Goal: Task Accomplishment & Management: Complete application form

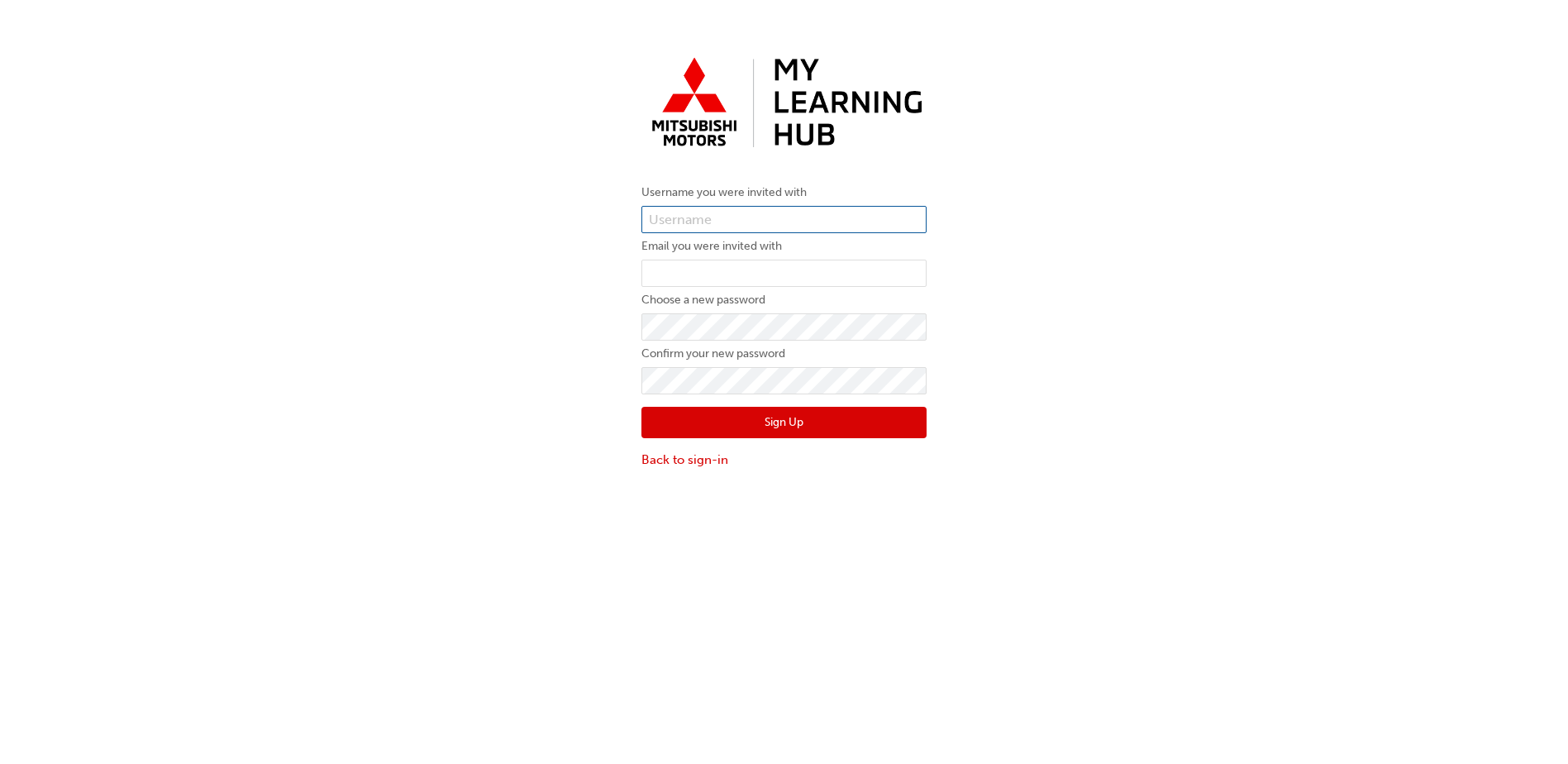
click at [663, 216] on input "text" at bounding box center [784, 220] width 285 height 28
paste input "0005987034"
type input "0005987034"
click at [677, 273] on input "email" at bounding box center [784, 274] width 285 height 28
type input "sash.corbeski@gateway1.com.au"
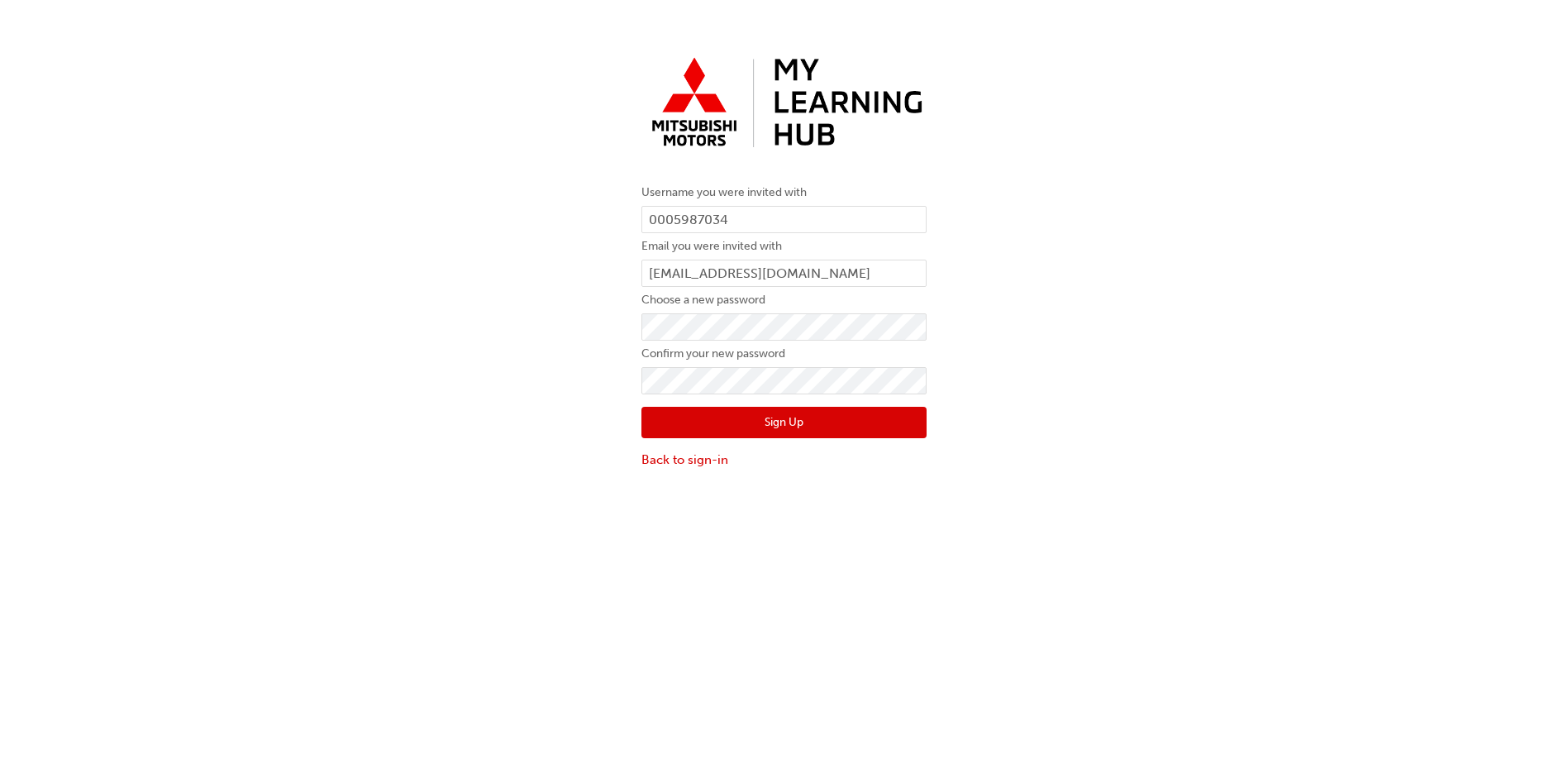
click at [806, 423] on button "Sign Up" at bounding box center [784, 422] width 285 height 31
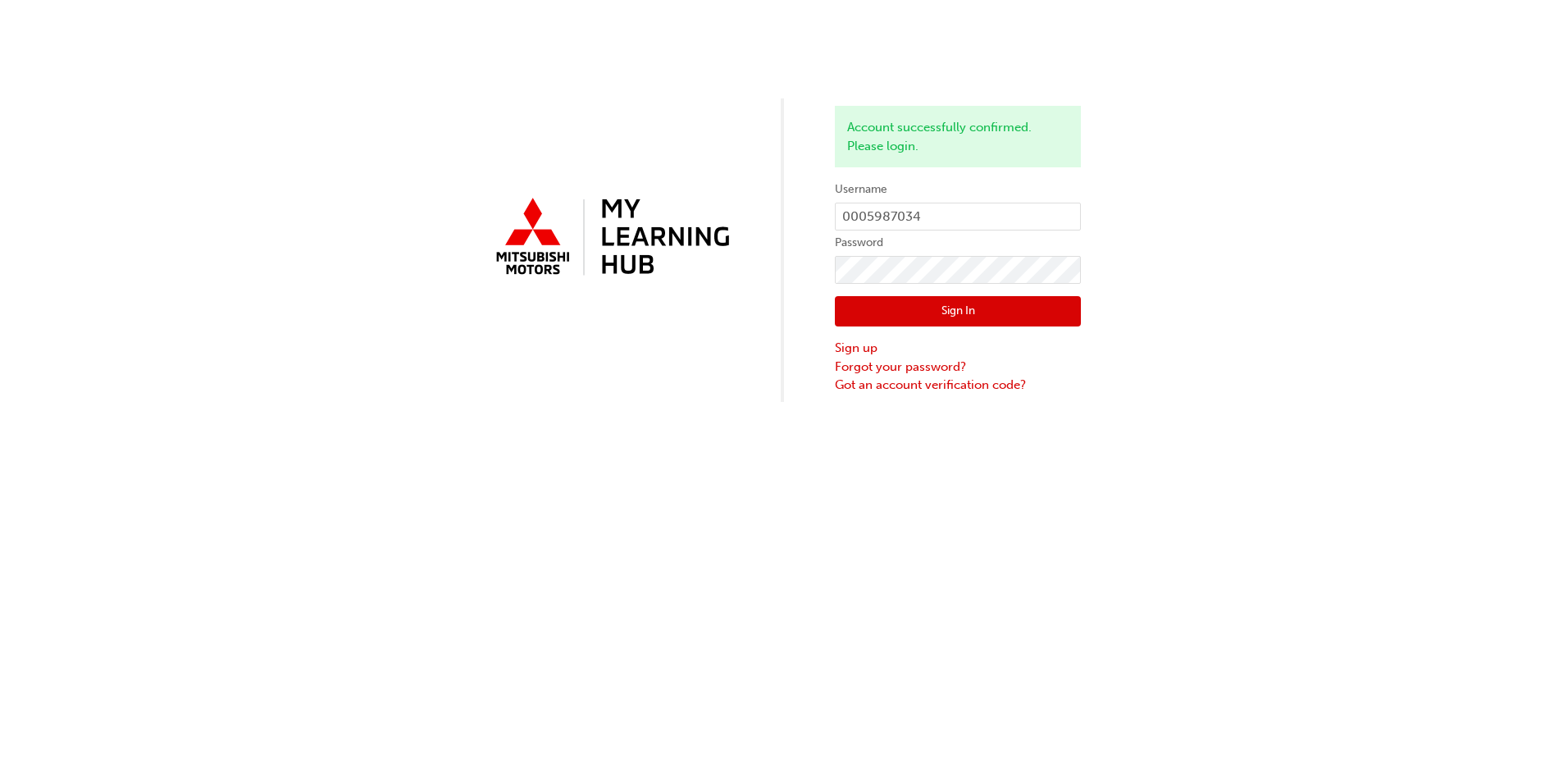
click at [923, 310] on button "Sign In" at bounding box center [958, 311] width 246 height 31
